Goal: Task Accomplishment & Management: Manage account settings

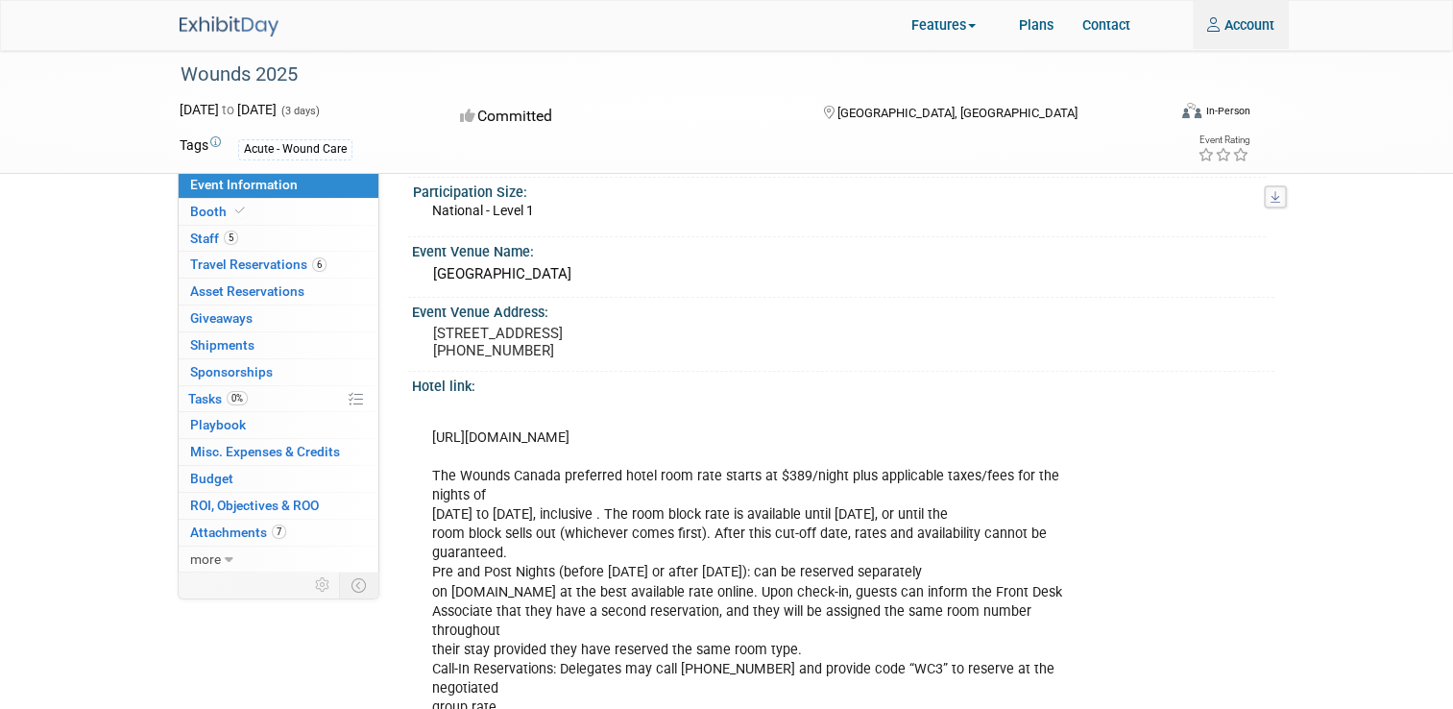
scroll to position [384, 0]
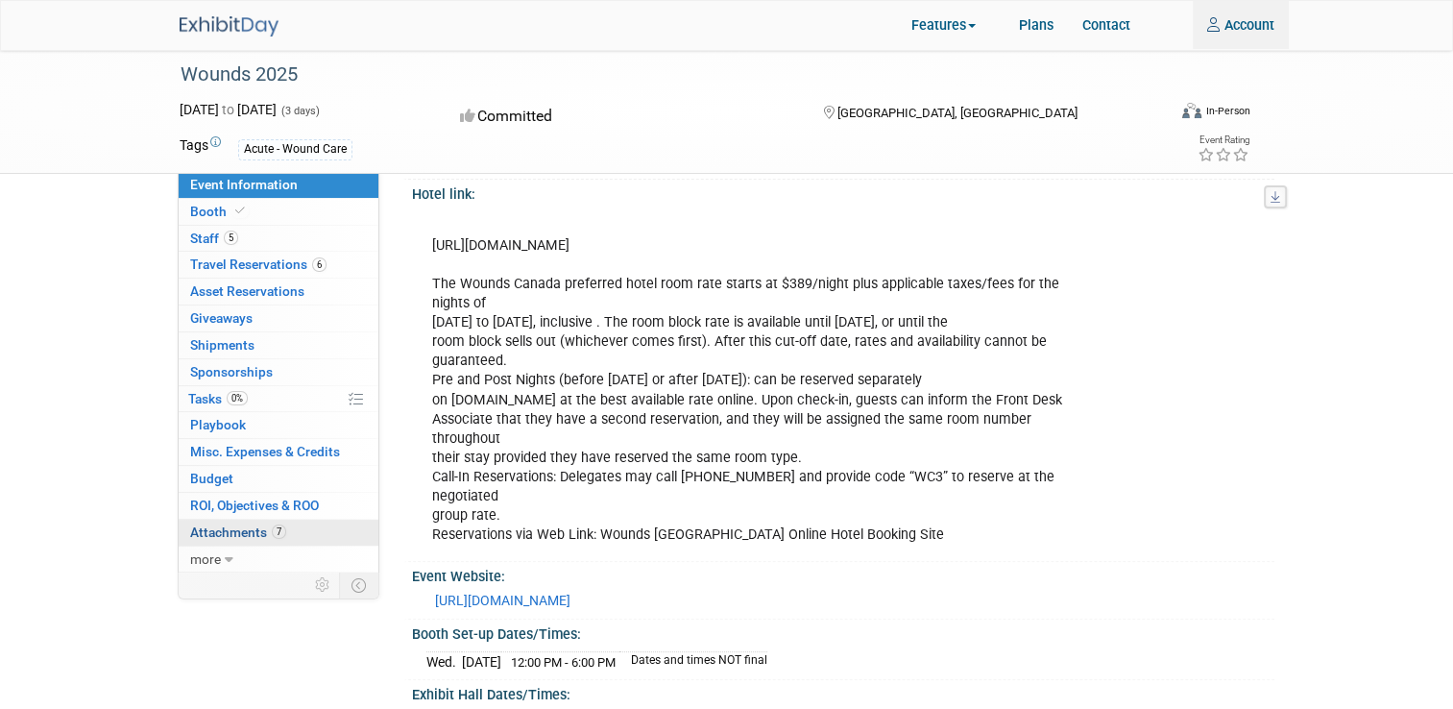
type input "VMohammadi@medline.com"
click at [204, 529] on span "Attachments 7" at bounding box center [238, 531] width 96 height 15
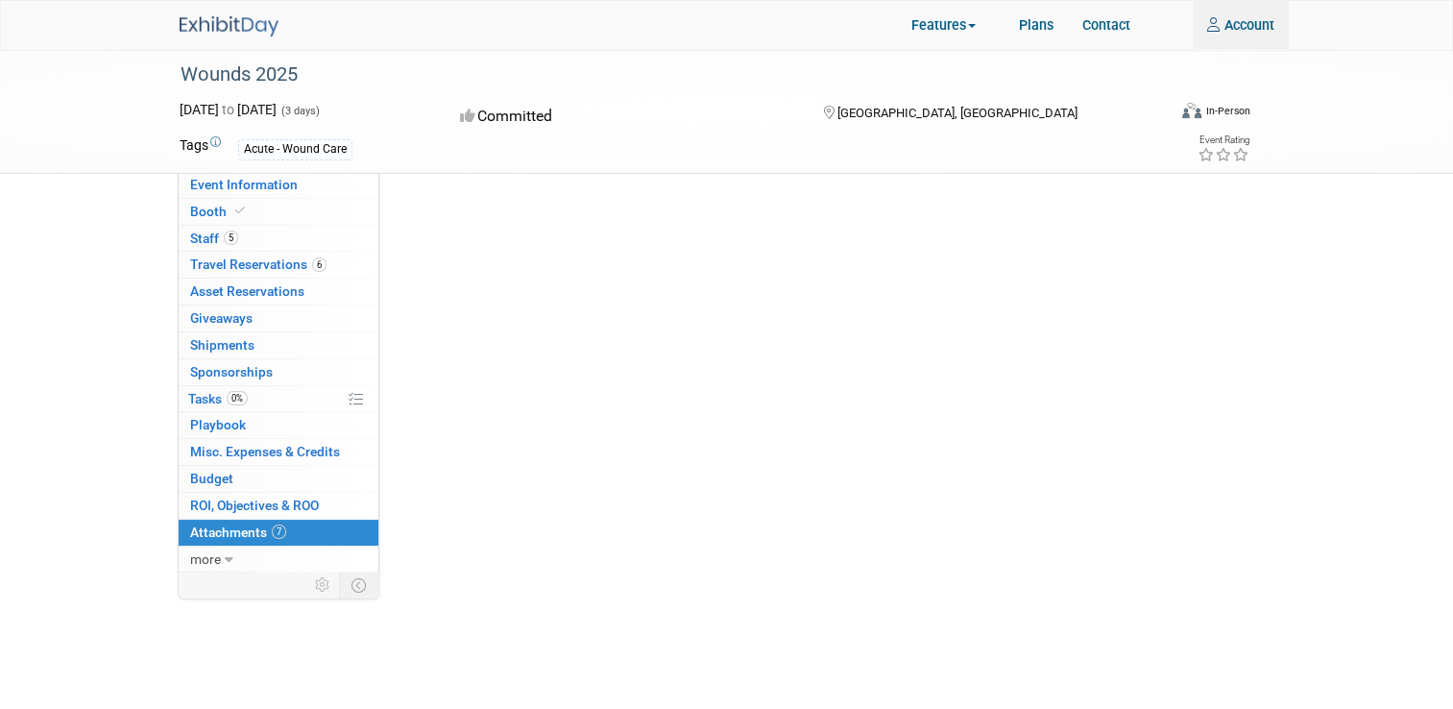
scroll to position [0, 0]
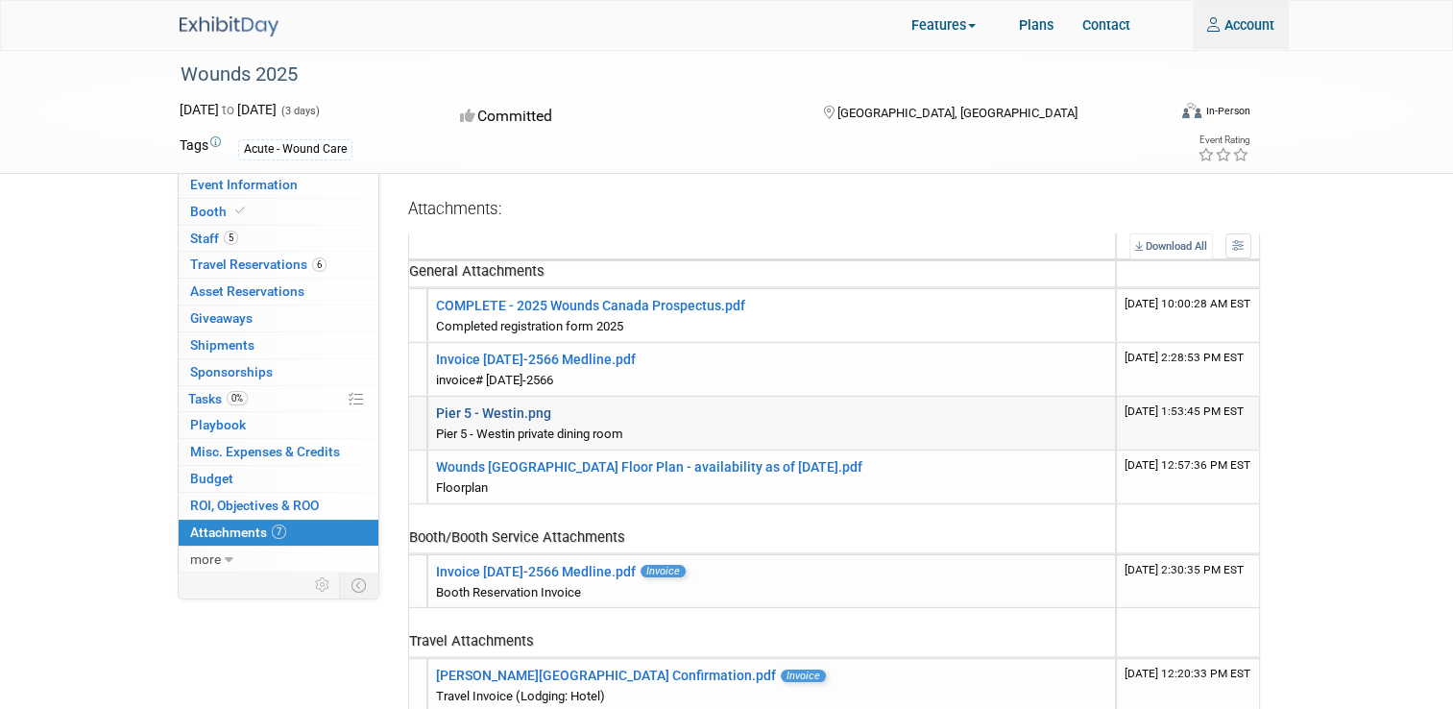
click at [516, 415] on link "Pier 5 - Westin.png" at bounding box center [493, 412] width 115 height 15
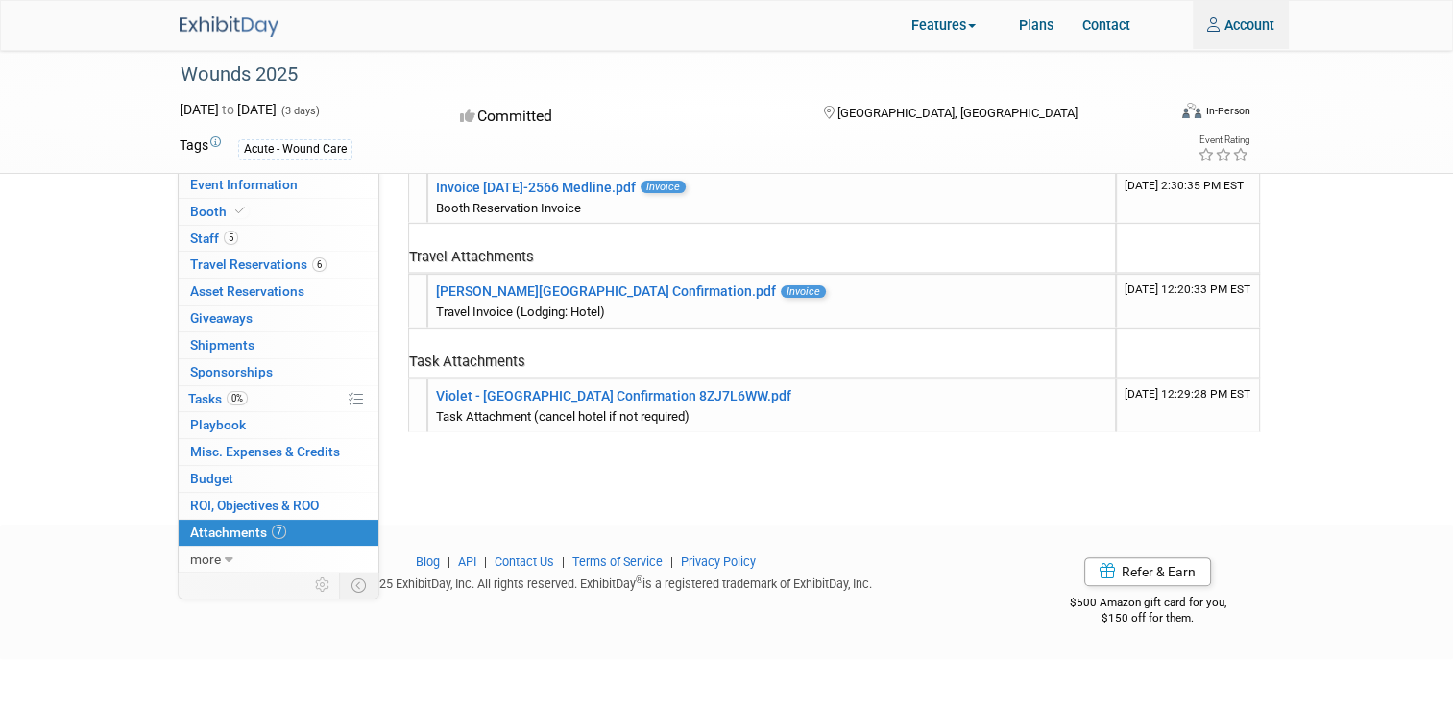
scroll to position [576, 0]
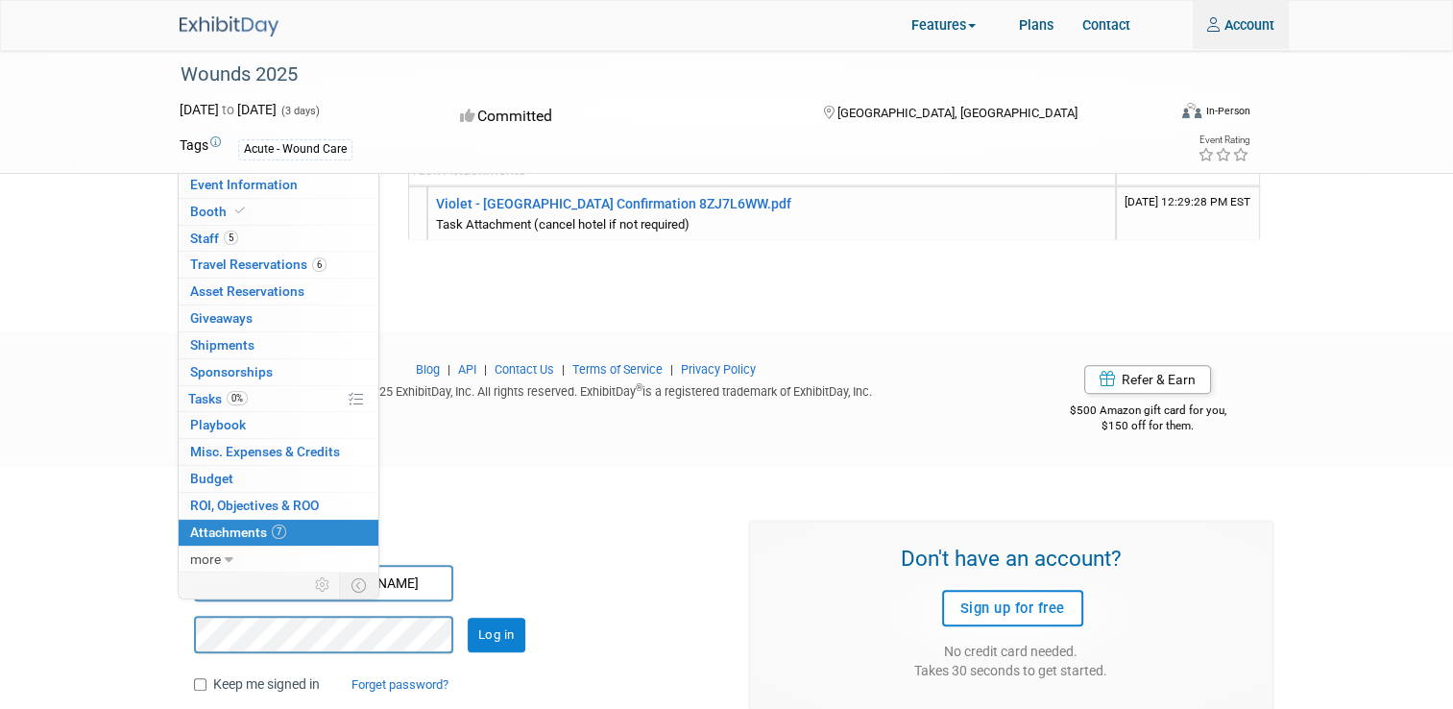
click at [771, 500] on div "Don't have an account? Sign up for free No credit card needed. Takes 30 seconds…" at bounding box center [1011, 605] width 555 height 211
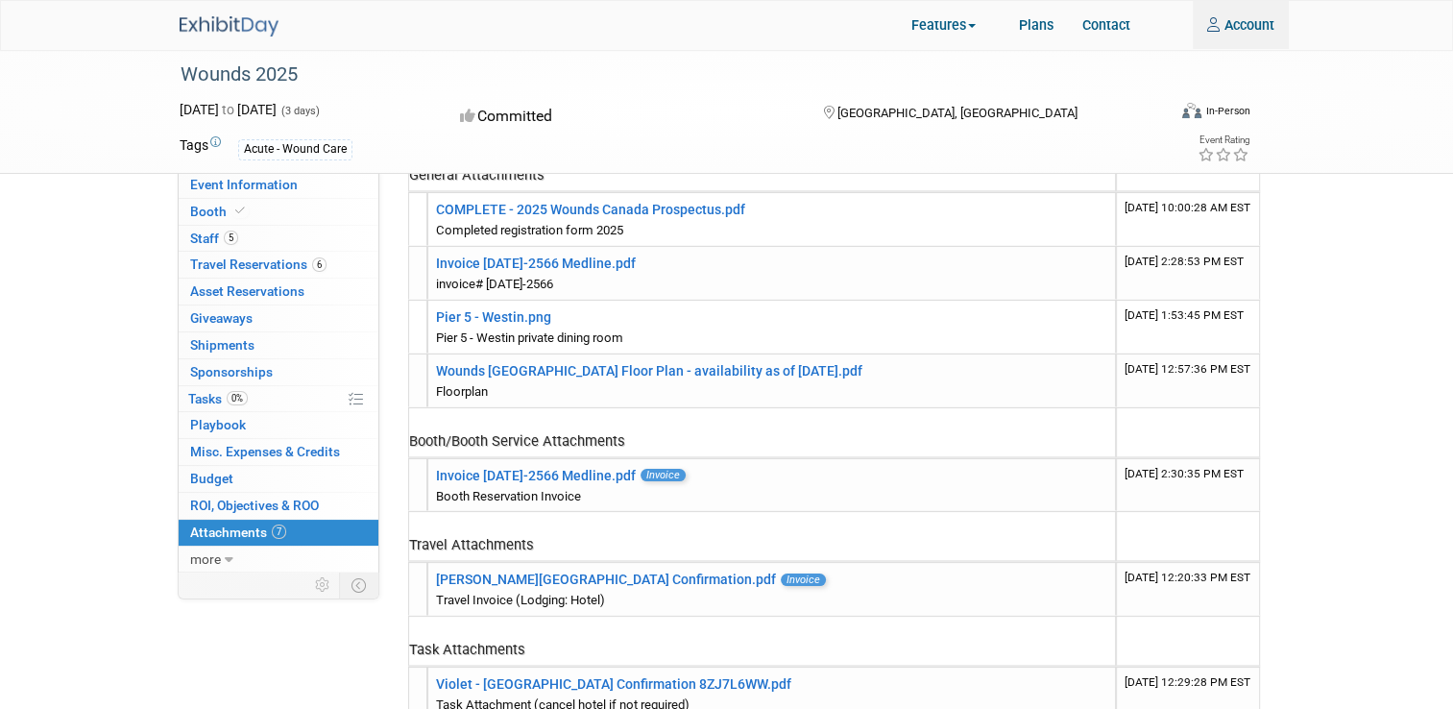
scroll to position [0, 0]
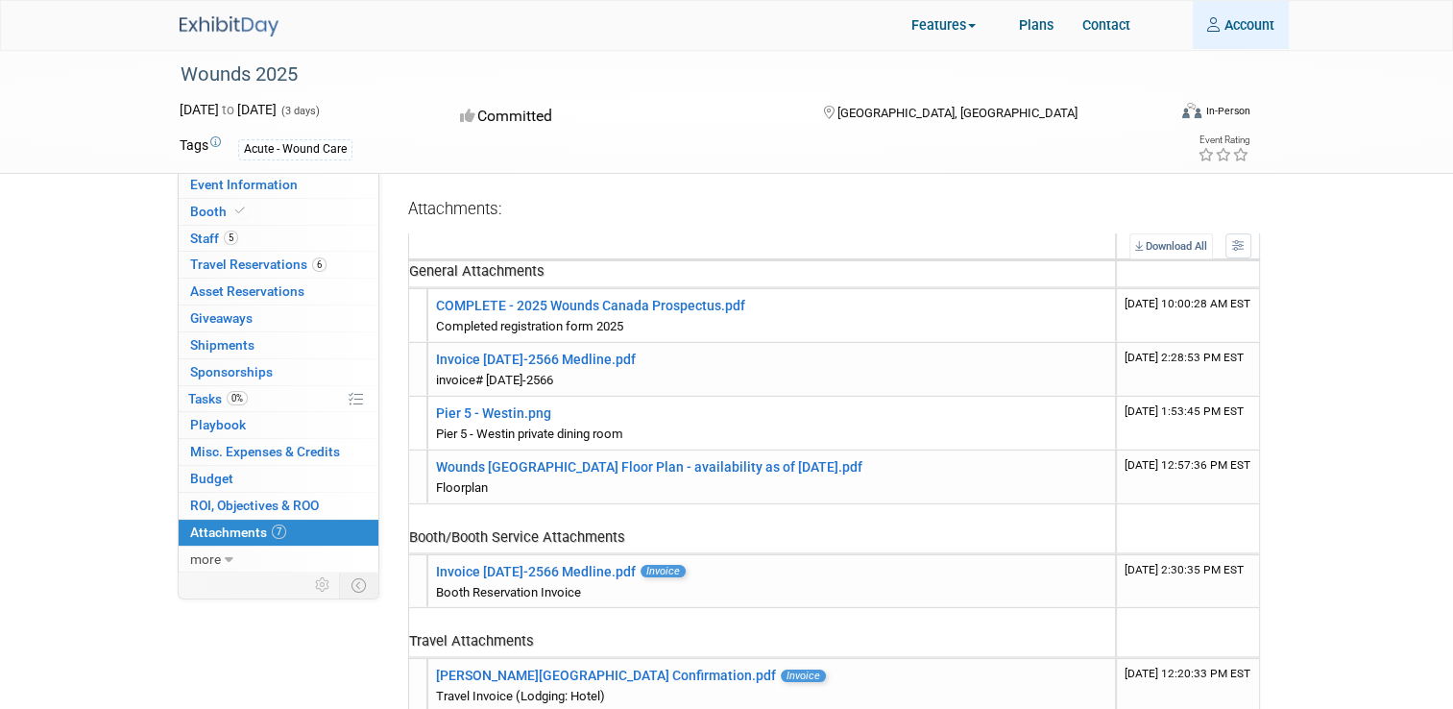
click at [1229, 15] on link "Account" at bounding box center [1241, 25] width 96 height 48
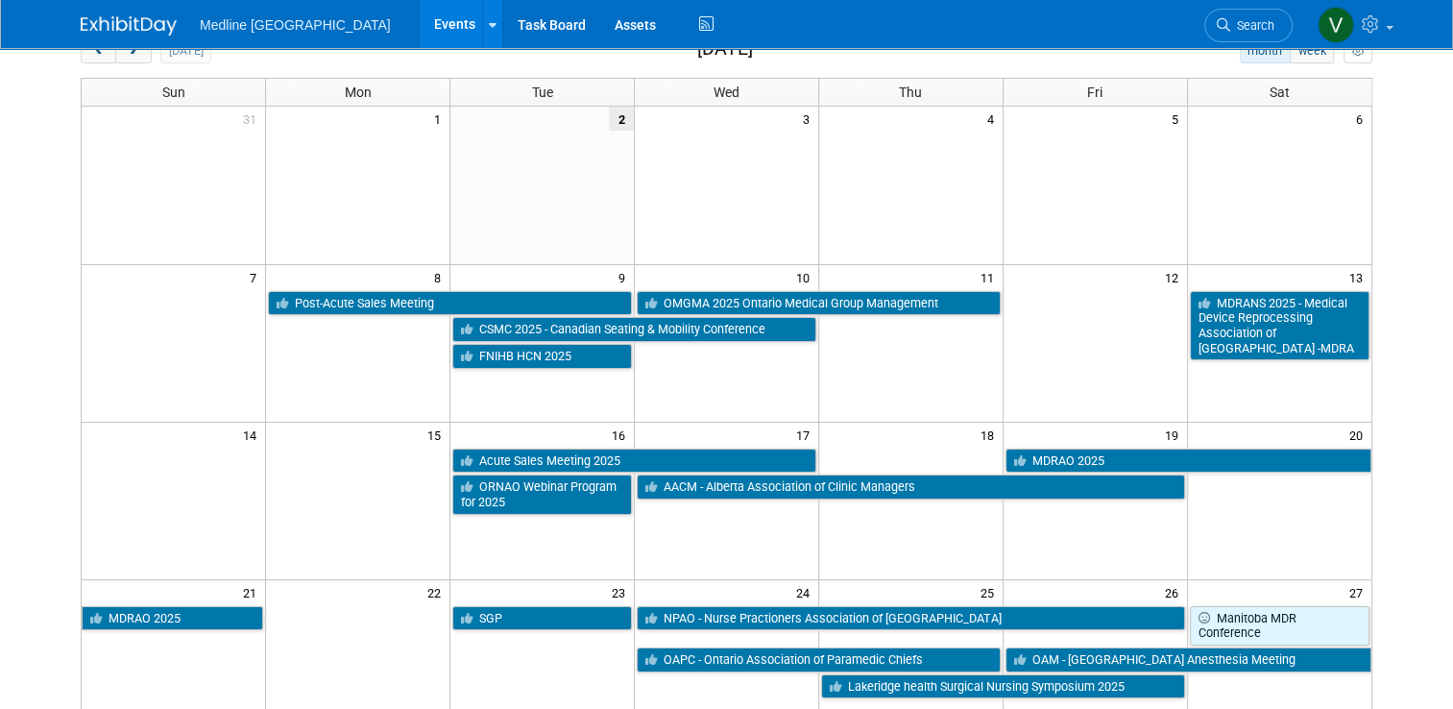
scroll to position [288, 0]
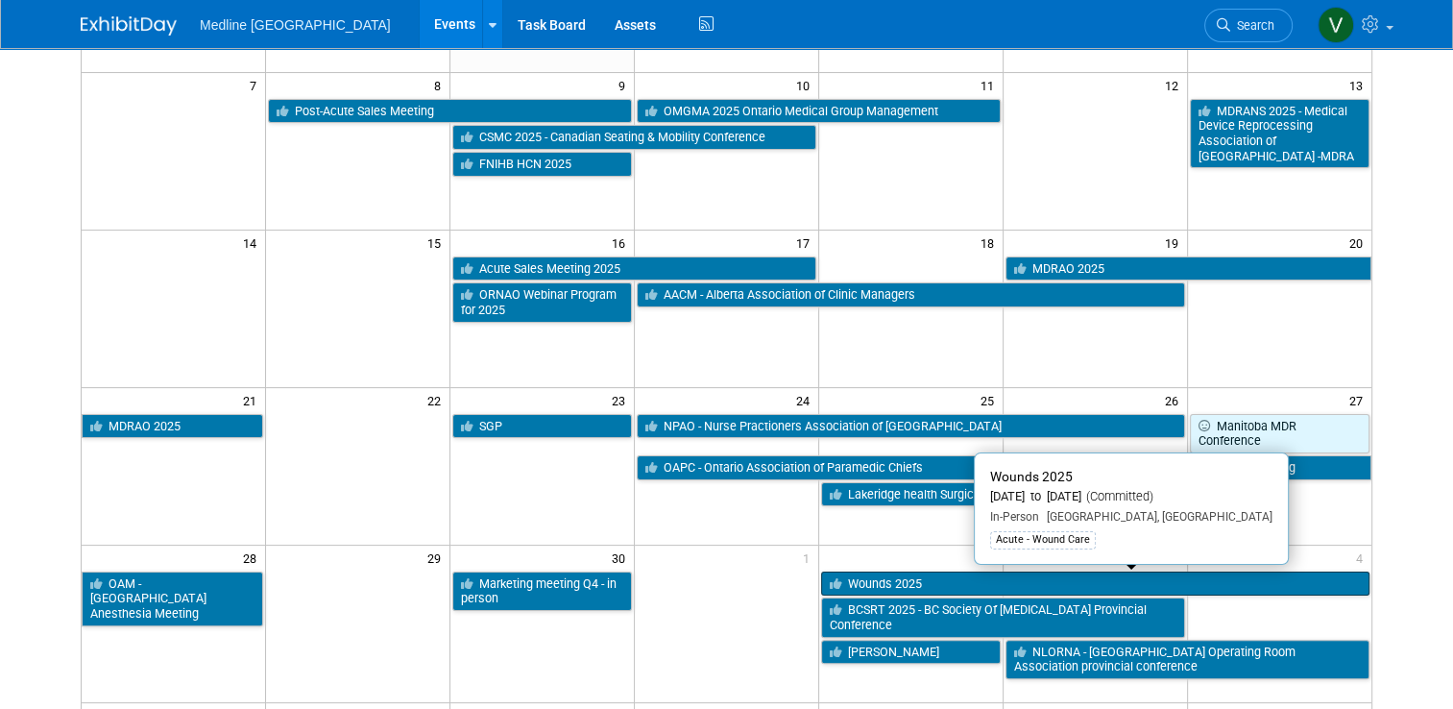
click at [899, 590] on link "Wounds 2025" at bounding box center [1095, 583] width 548 height 25
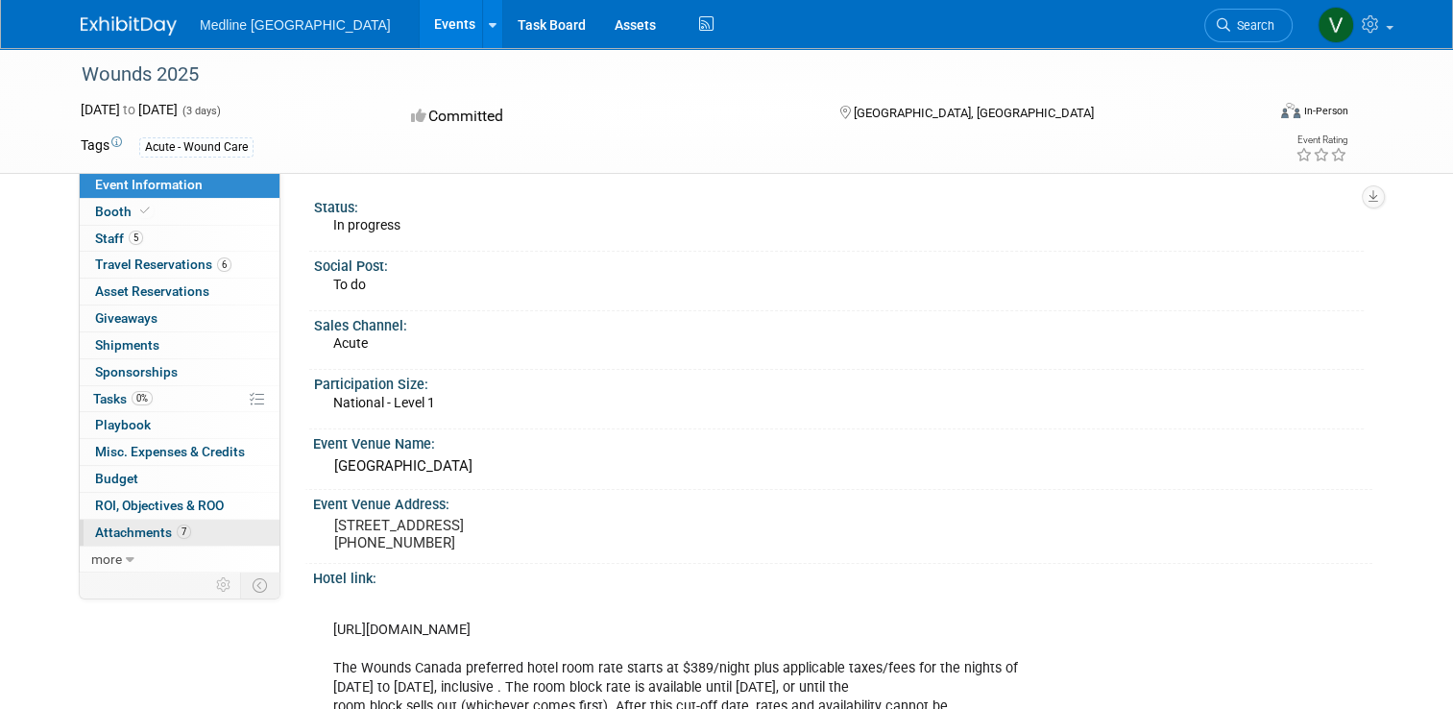
click at [125, 530] on span "Attachments 7" at bounding box center [143, 531] width 96 height 15
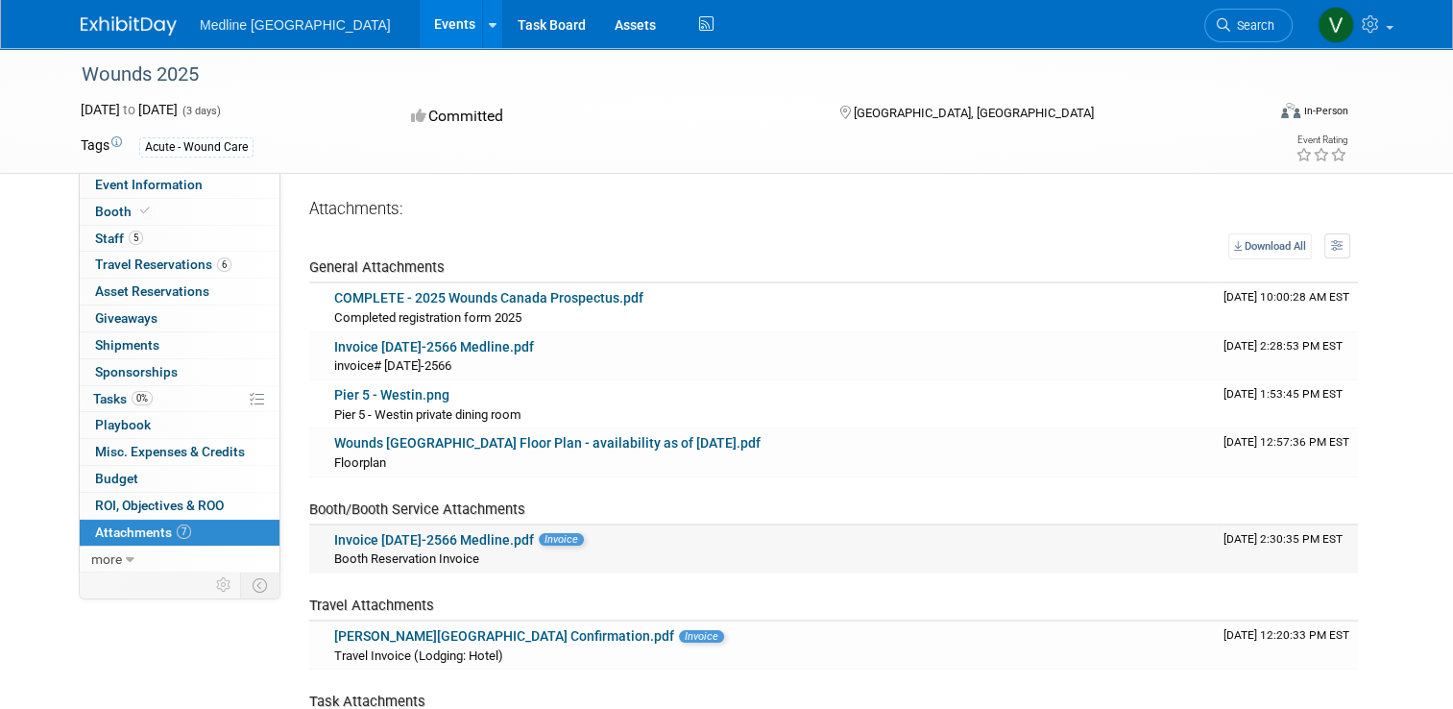
scroll to position [192, 0]
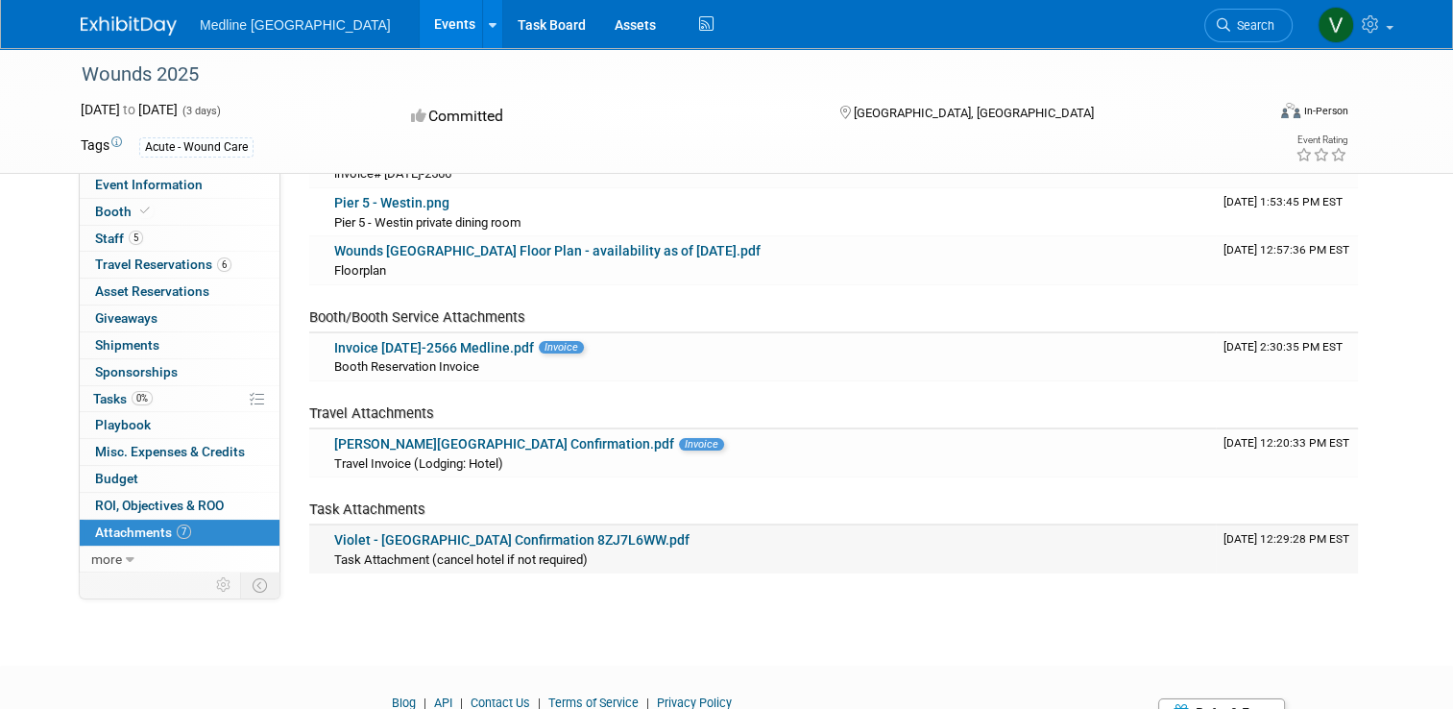
click at [473, 552] on span "Task Attachment (cancel hotel if not required)" at bounding box center [461, 559] width 254 height 14
click at [476, 540] on link "Violet - Westin Harbour Castle Confirmation 8ZJ7L6WW.pdf" at bounding box center [511, 539] width 355 height 15
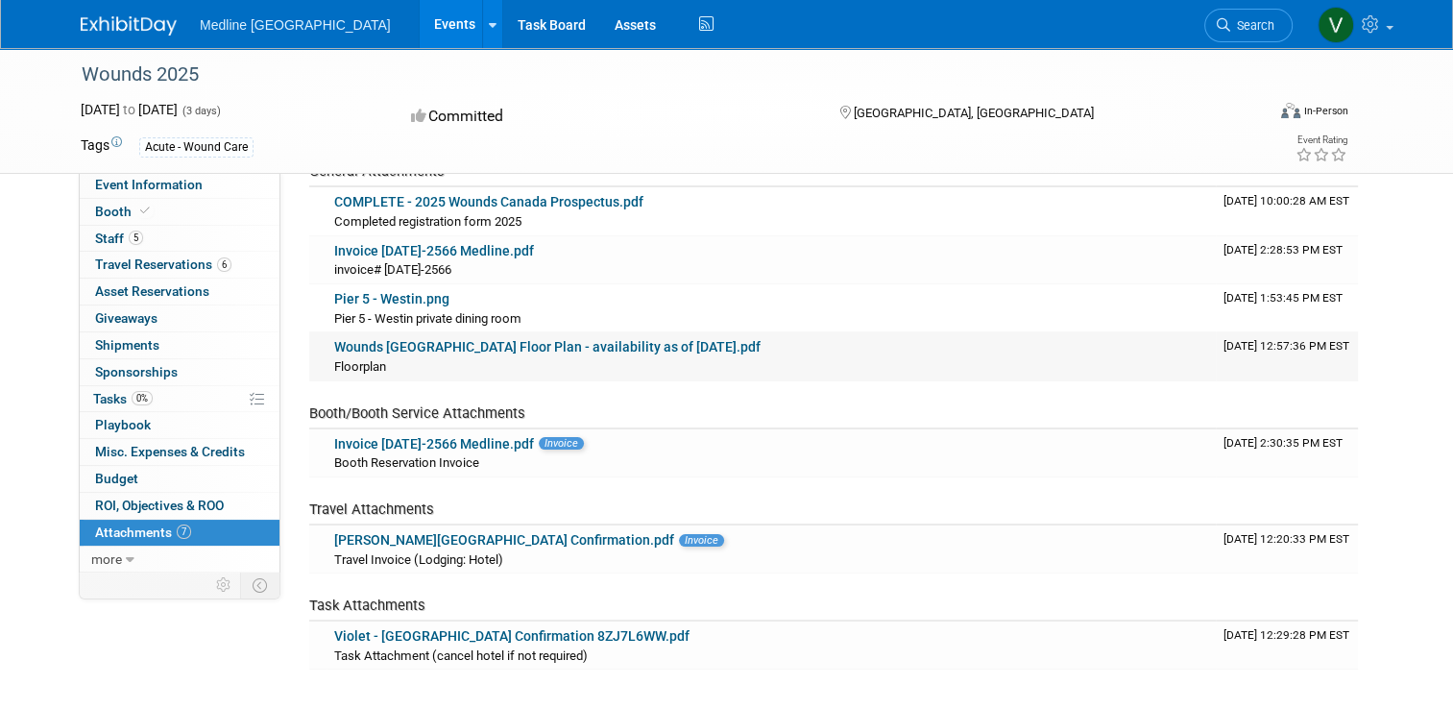
scroll to position [0, 0]
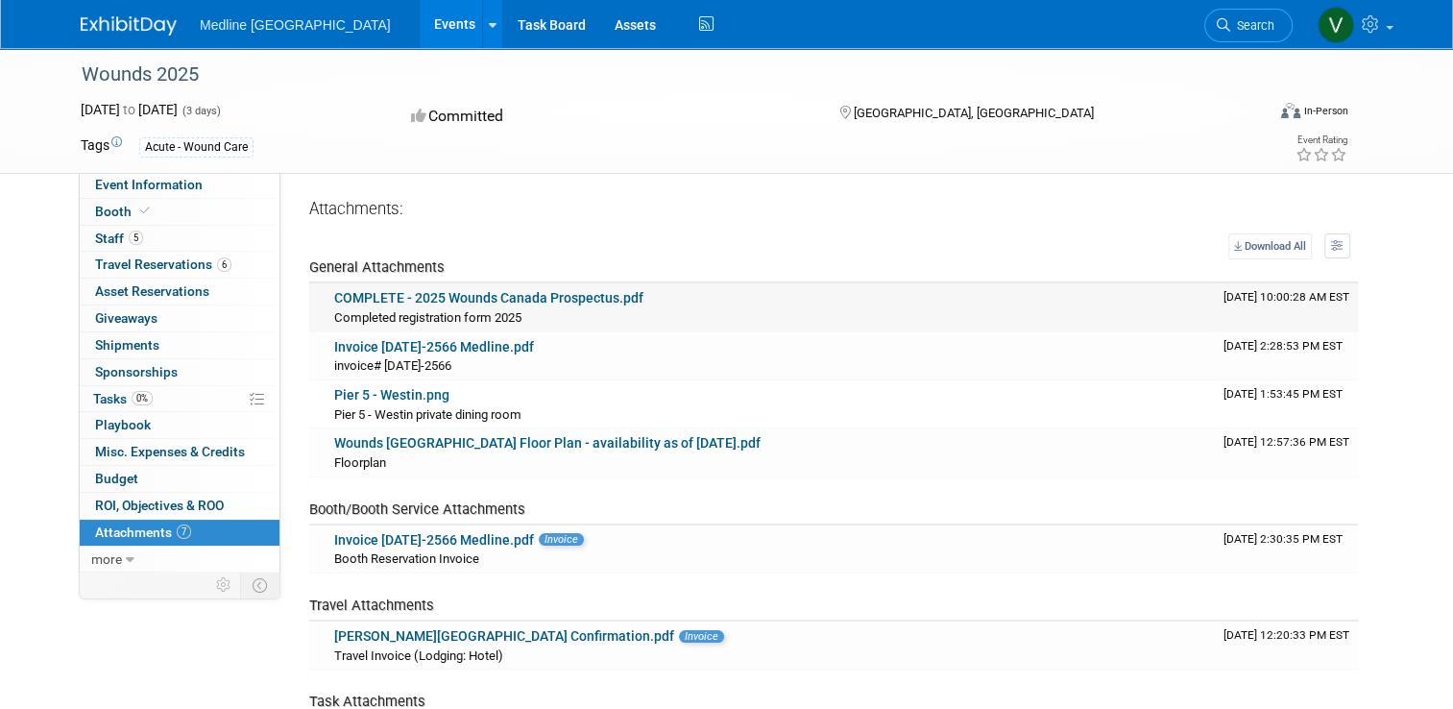
click at [509, 301] on link "COMPLETE - 2025 Wounds Canada Prospectus.pdf" at bounding box center [488, 297] width 309 height 15
click at [366, 352] on link "Invoice 2025-2566 Medline.pdf" at bounding box center [434, 346] width 200 height 15
click at [413, 388] on link "Pier 5 - Westin.png" at bounding box center [391, 394] width 115 height 15
click at [464, 444] on link "Wounds Canada Floor Plan - availability as of March 11.pdf" at bounding box center [547, 442] width 426 height 15
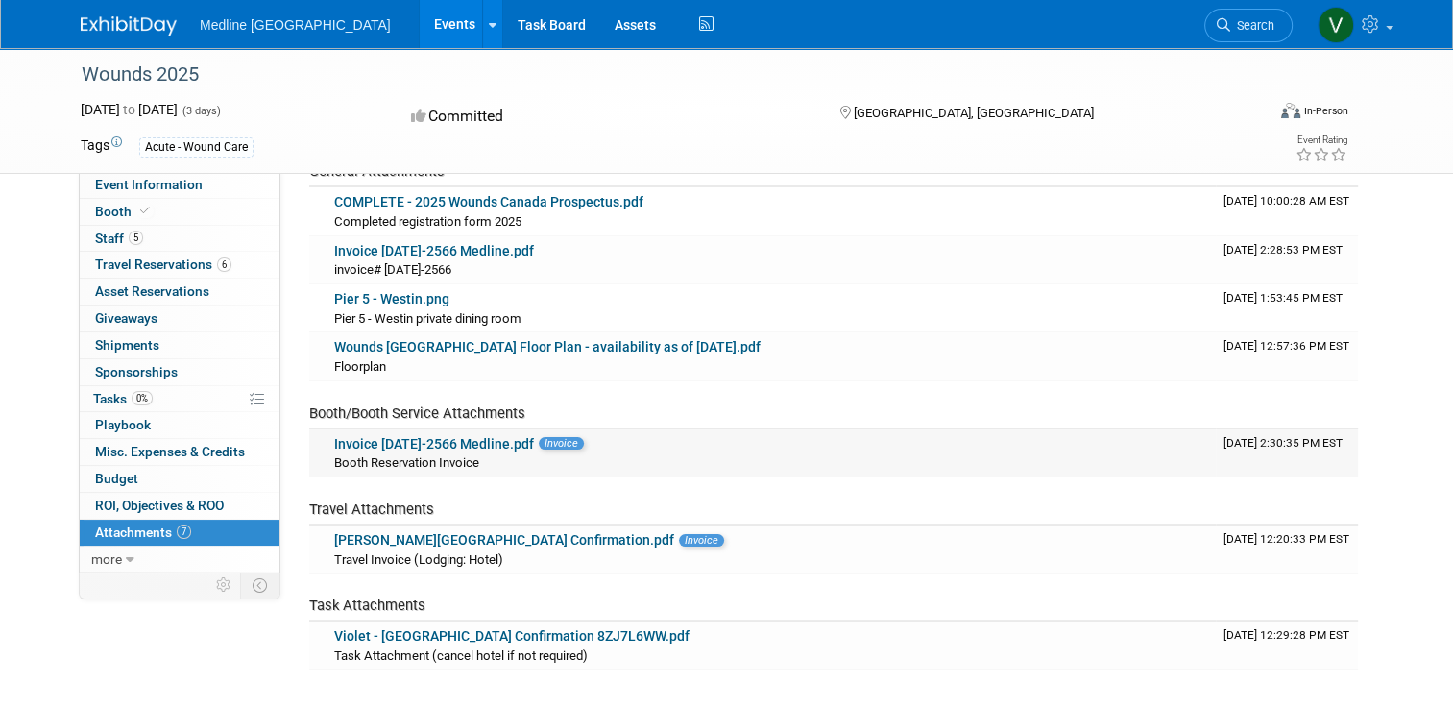
click at [419, 436] on link "Invoice 2025-2566 Medline.pdf" at bounding box center [434, 443] width 200 height 15
